Goal: Find specific page/section: Find specific page/section

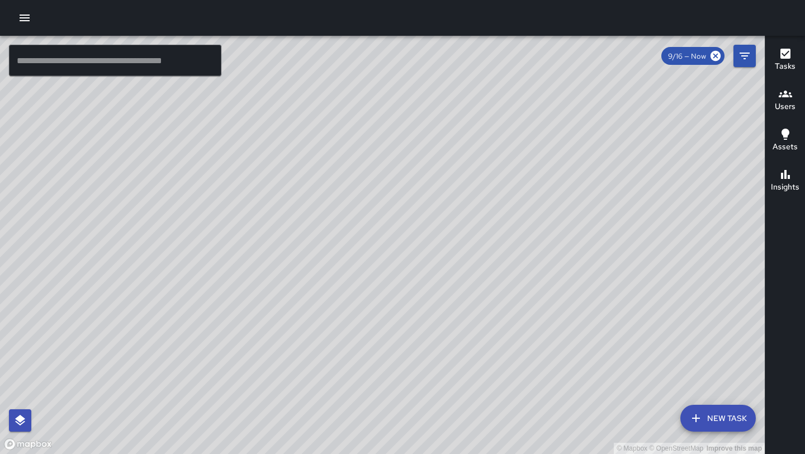
drag, startPoint x: 406, startPoint y: 265, endPoint x: 441, endPoint y: 133, distance: 136.5
click at [441, 133] on div "© Mapbox © OpenStreetMap Improve this map" at bounding box center [382, 245] width 765 height 418
drag, startPoint x: 421, startPoint y: 129, endPoint x: 389, endPoint y: 185, distance: 64.6
click at [389, 185] on div "© Mapbox © OpenStreetMap Improve this map" at bounding box center [382, 245] width 765 height 418
click at [344, 95] on div "© Mapbox © OpenStreetMap Improve this map [PERSON_NAME] [PERSON_NAME] Superviso…" at bounding box center [382, 245] width 765 height 418
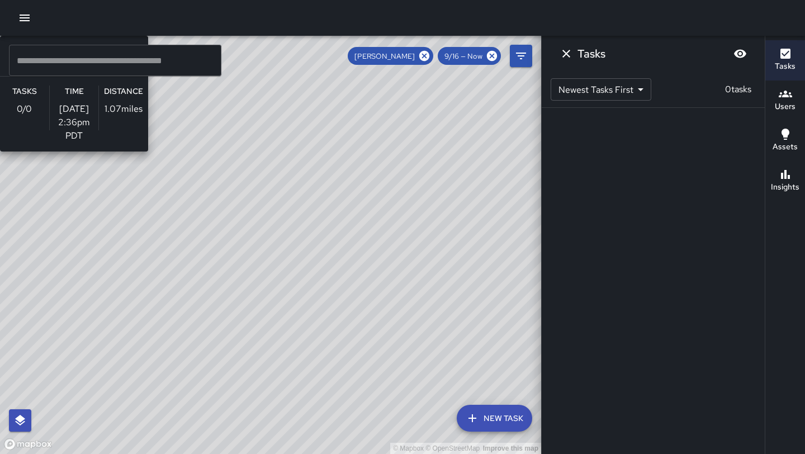
drag, startPoint x: 191, startPoint y: 80, endPoint x: 197, endPoint y: 209, distance: 129.3
click at [197, 209] on div "© Mapbox © OpenStreetMap Improve this map [PERSON_NAME] [PERSON_NAME] Superviso…" at bounding box center [270, 245] width 541 height 418
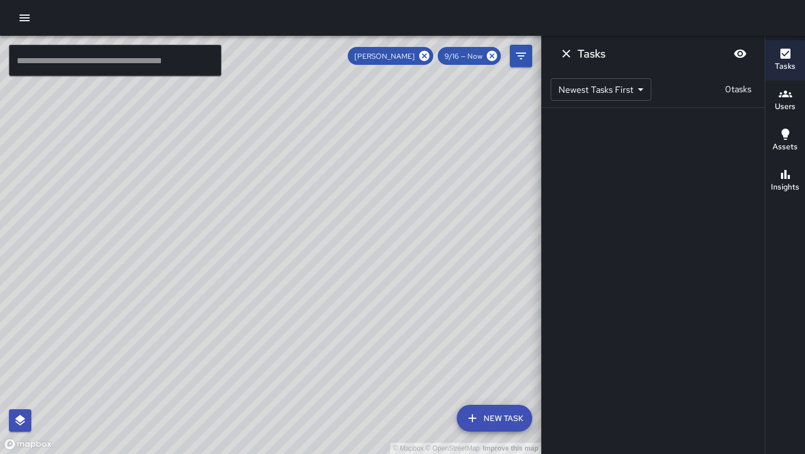
drag, startPoint x: 273, startPoint y: 310, endPoint x: 148, endPoint y: 196, distance: 169.0
click at [147, 196] on div "© Mapbox © OpenStreetMap Improve this map" at bounding box center [270, 245] width 541 height 418
click at [427, 58] on icon at bounding box center [424, 56] width 12 height 12
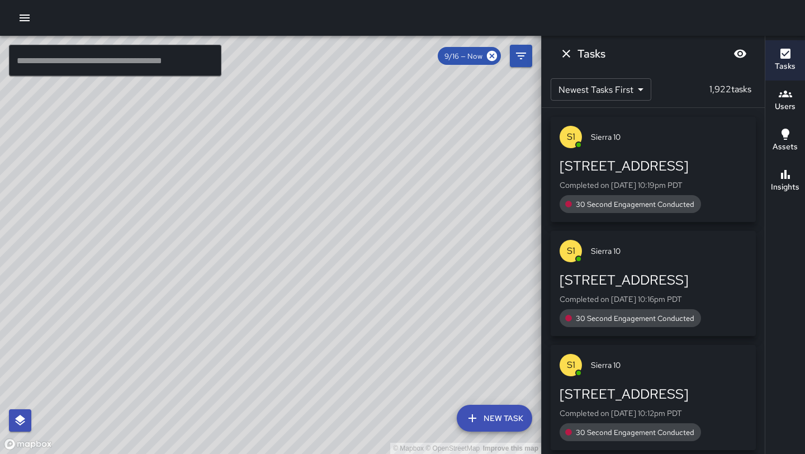
drag, startPoint x: 181, startPoint y: 193, endPoint x: 301, endPoint y: 217, distance: 122.1
click at [301, 217] on div "© Mapbox © OpenStreetMap Improve this map" at bounding box center [270, 245] width 541 height 418
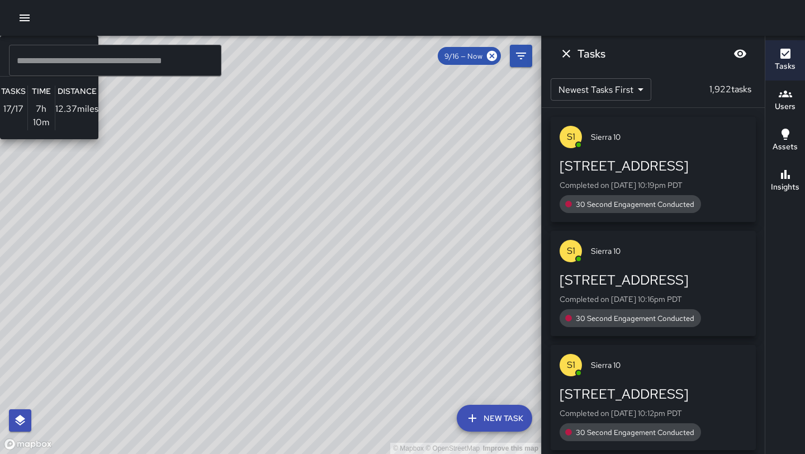
click at [225, 227] on div "© Mapbox © OpenStreetMap Improve this map H1 Hotel 10 Supervisor Tasks 17 / 17 …" at bounding box center [270, 245] width 541 height 418
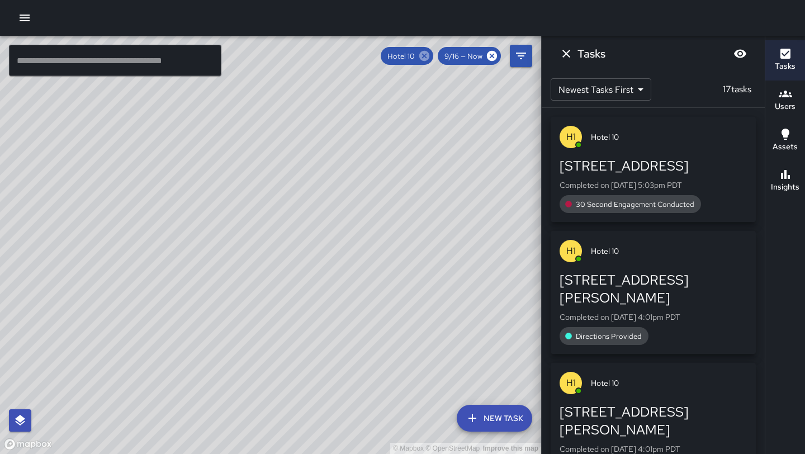
click at [427, 58] on icon at bounding box center [424, 56] width 10 height 10
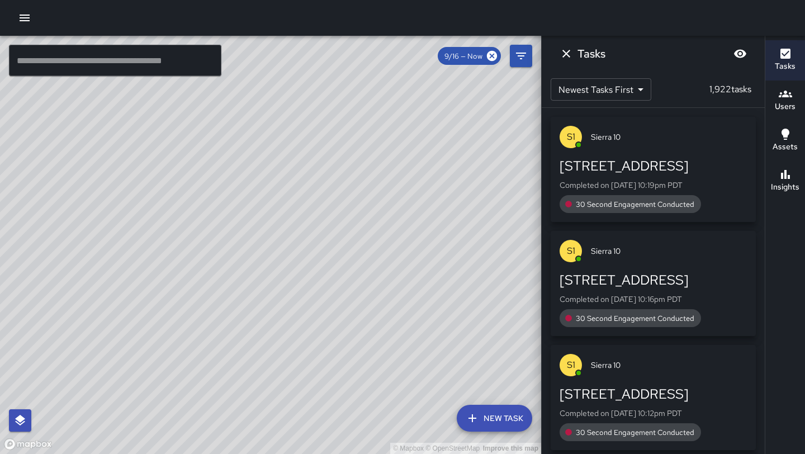
drag, startPoint x: 101, startPoint y: 262, endPoint x: 171, endPoint y: 345, distance: 108.4
click at [171, 345] on div "© Mapbox © OpenStreetMap Improve this map" at bounding box center [270, 245] width 541 height 418
drag, startPoint x: 142, startPoint y: 333, endPoint x: 340, endPoint y: 168, distance: 257.2
click at [340, 168] on div "© Mapbox © OpenStreetMap Improve this map" at bounding box center [270, 245] width 541 height 418
click at [572, 58] on icon "Dismiss" at bounding box center [566, 53] width 13 height 13
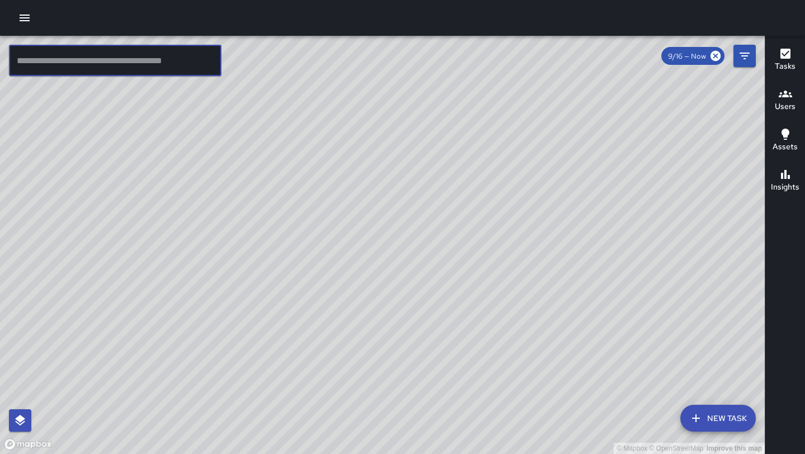
click at [153, 64] on input "text" at bounding box center [115, 60] width 212 height 31
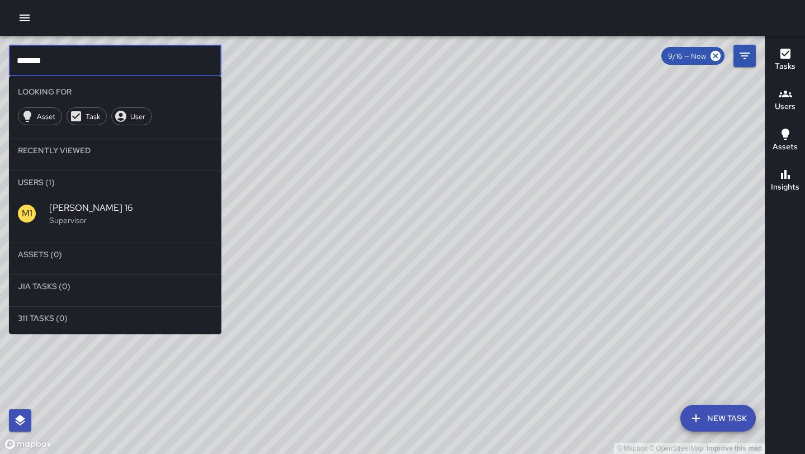
type input "*******"
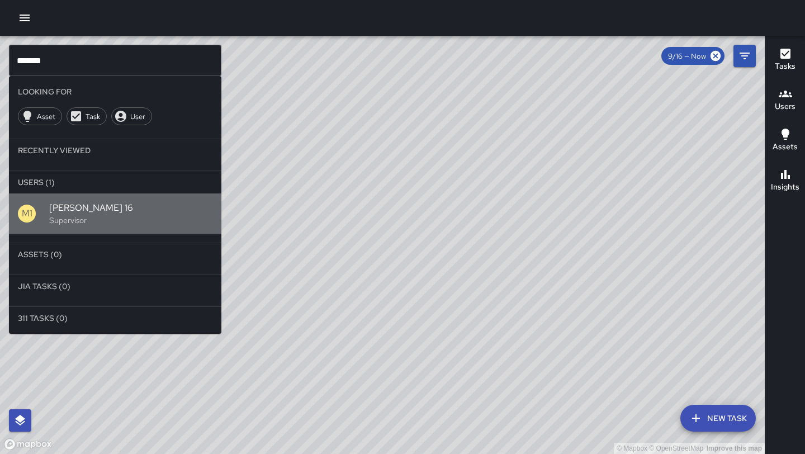
click at [86, 205] on span "[PERSON_NAME] 16" at bounding box center [130, 207] width 163 height 13
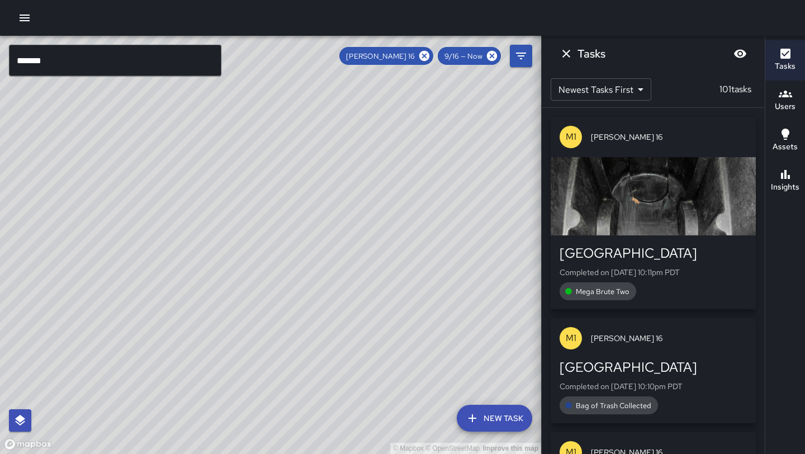
drag, startPoint x: 317, startPoint y: 356, endPoint x: 362, endPoint y: 293, distance: 77.7
click at [362, 293] on div "© Mapbox © OpenStreetMap Improve this map" at bounding box center [270, 245] width 541 height 418
drag, startPoint x: 346, startPoint y: 375, endPoint x: 308, endPoint y: 427, distance: 64.0
click at [308, 427] on div "© Mapbox © OpenStreetMap Improve this map" at bounding box center [270, 245] width 541 height 418
drag, startPoint x: 376, startPoint y: 315, endPoint x: 330, endPoint y: 373, distance: 73.7
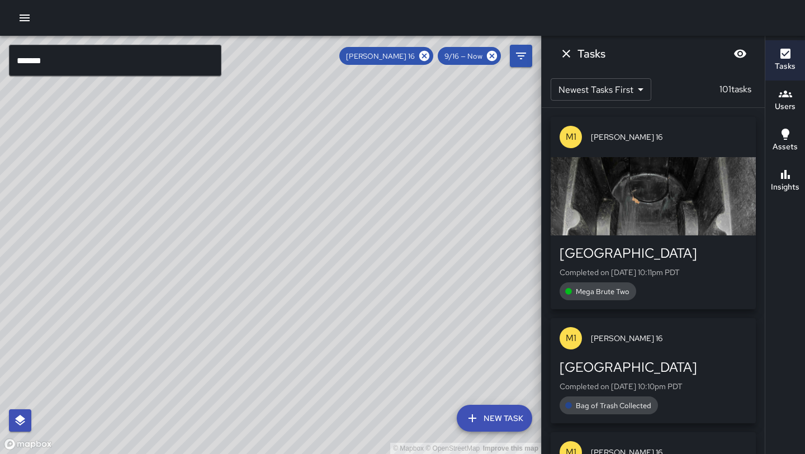
click at [330, 373] on div "© Mapbox © OpenStreetMap Improve this map" at bounding box center [270, 245] width 541 height 418
click at [422, 59] on icon at bounding box center [424, 56] width 10 height 10
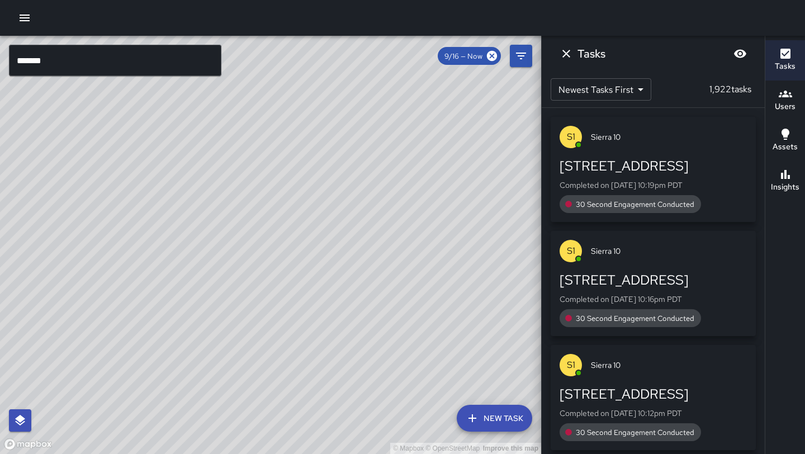
drag, startPoint x: 441, startPoint y: 178, endPoint x: 364, endPoint y: 251, distance: 106.0
click at [364, 251] on div "© Mapbox © OpenStreetMap Improve this map" at bounding box center [270, 245] width 541 height 418
